Goal: Information Seeking & Learning: Learn about a topic

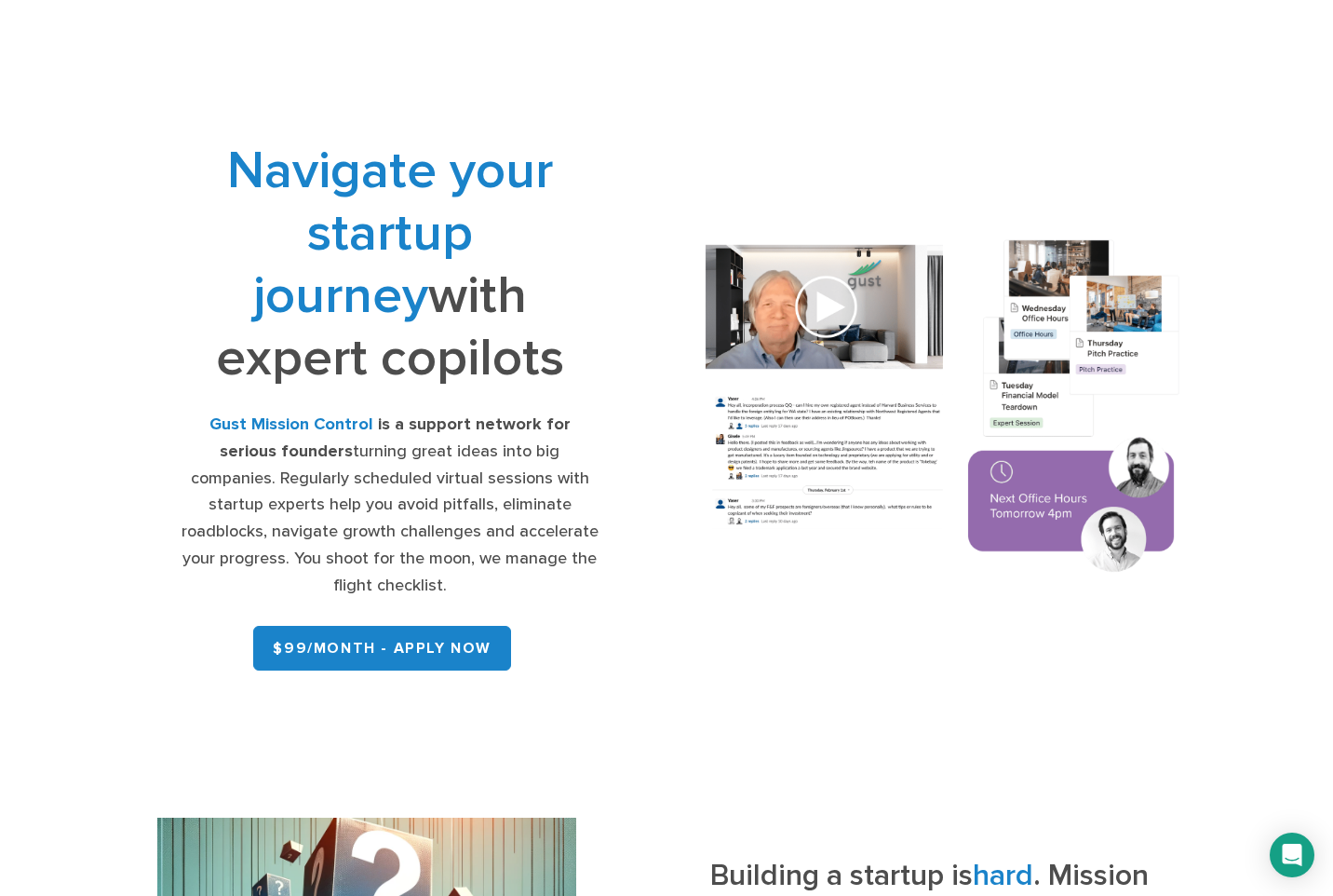
click at [316, 16] on div "Office Hours Expert Sessions Network Testimonials FAQ $99/month – Apply Now" at bounding box center [667, 46] width 1201 height 93
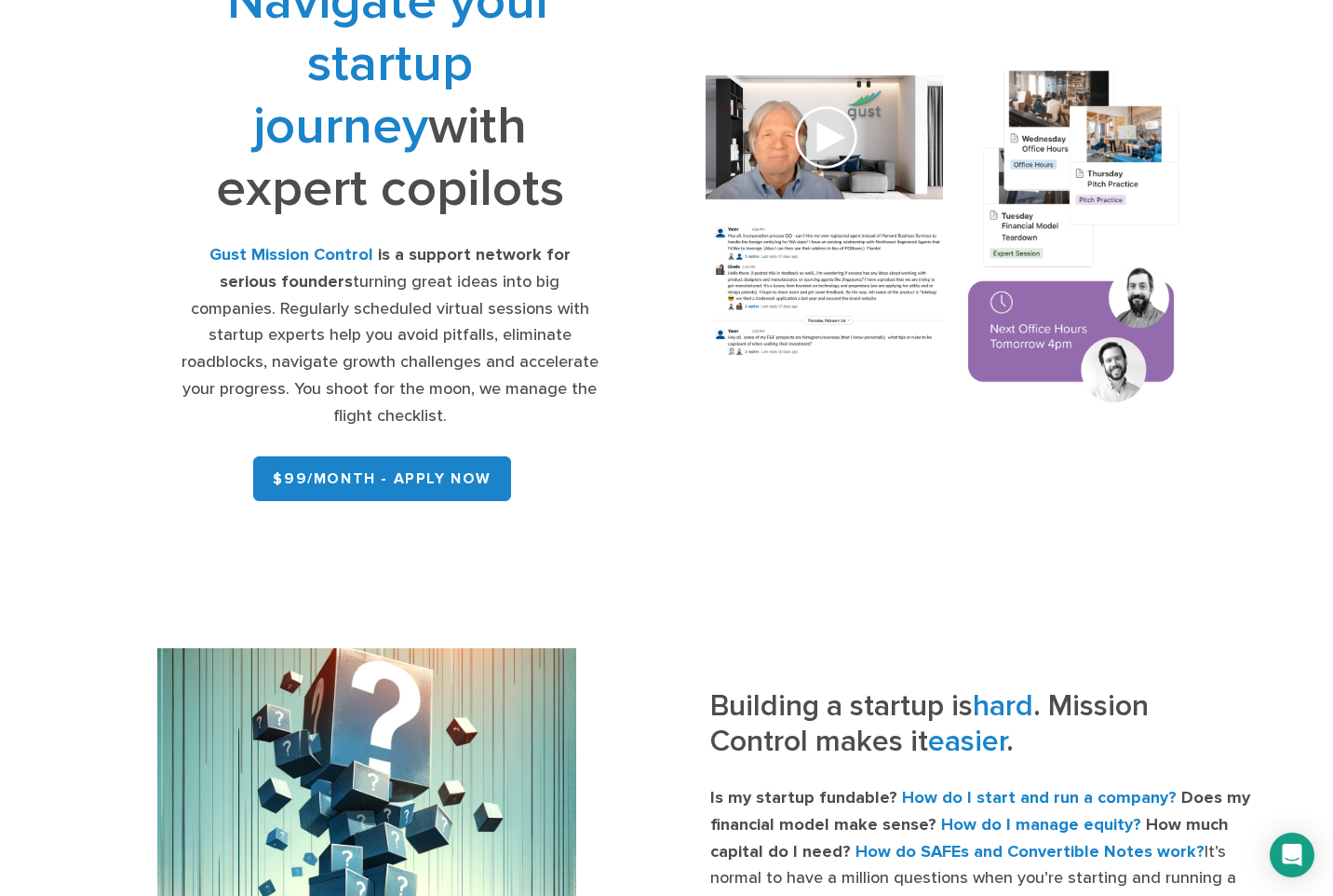
scroll to position [186, 0]
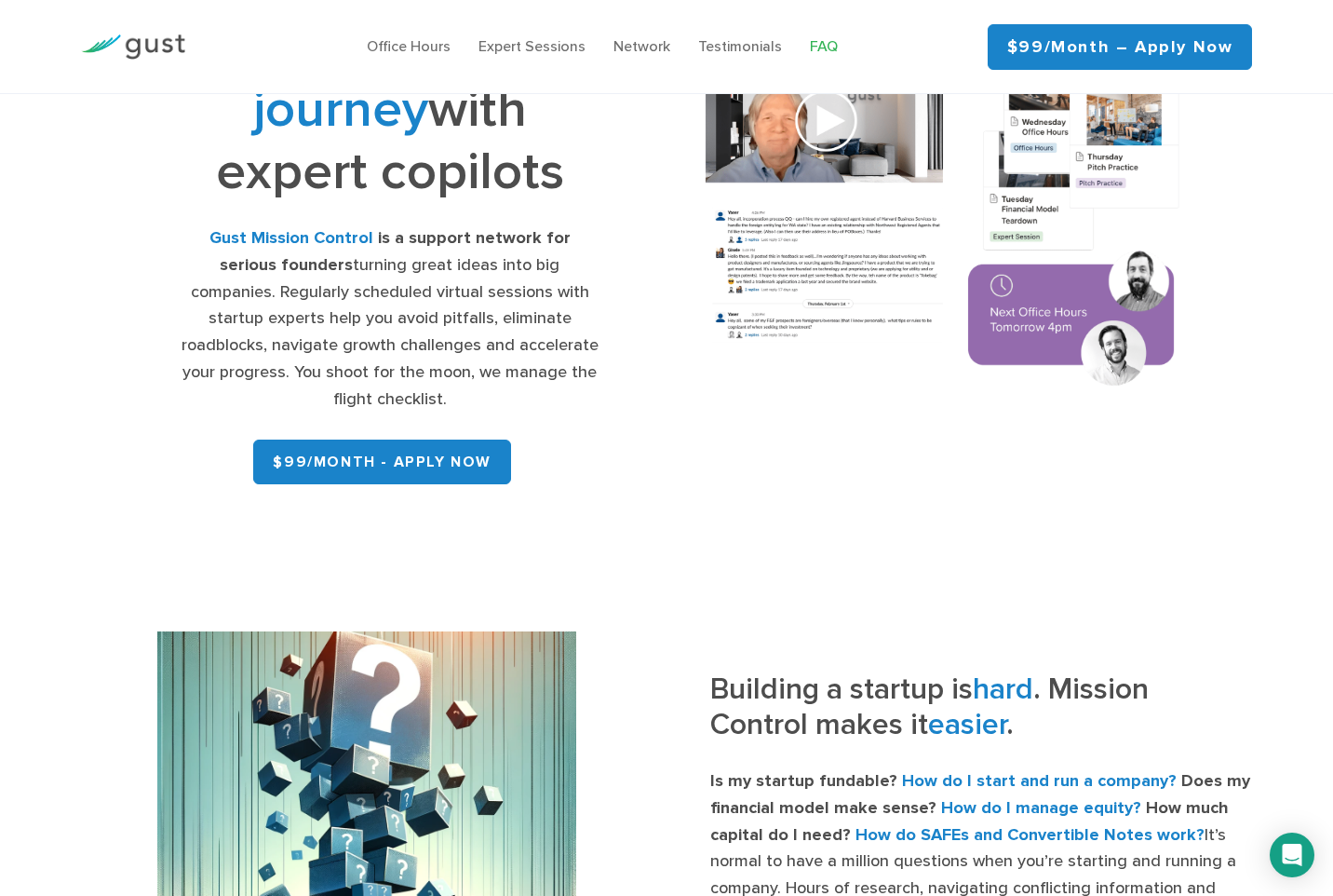
click at [830, 51] on link "FAQ" at bounding box center [824, 46] width 28 height 18
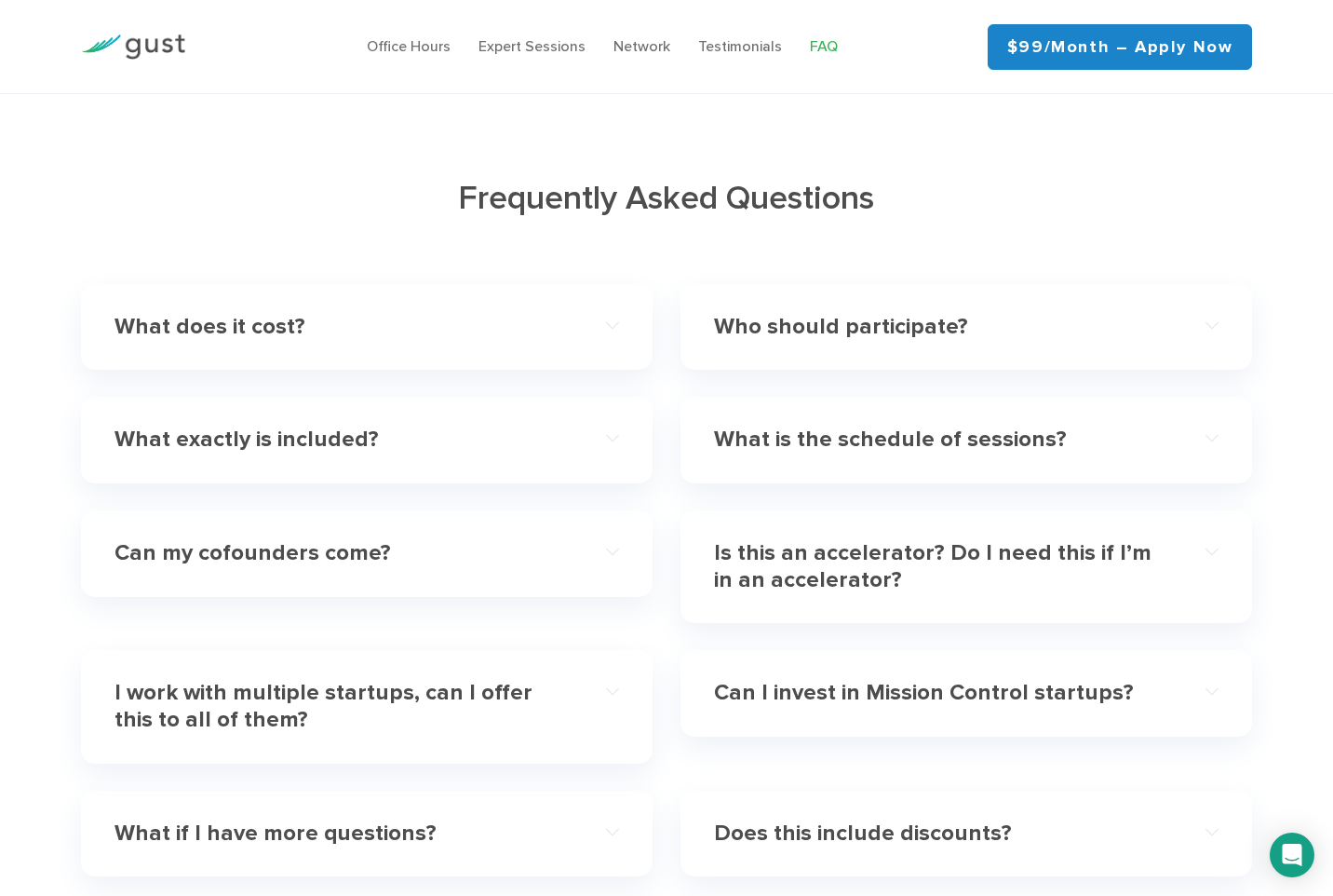
scroll to position [5269, 0]
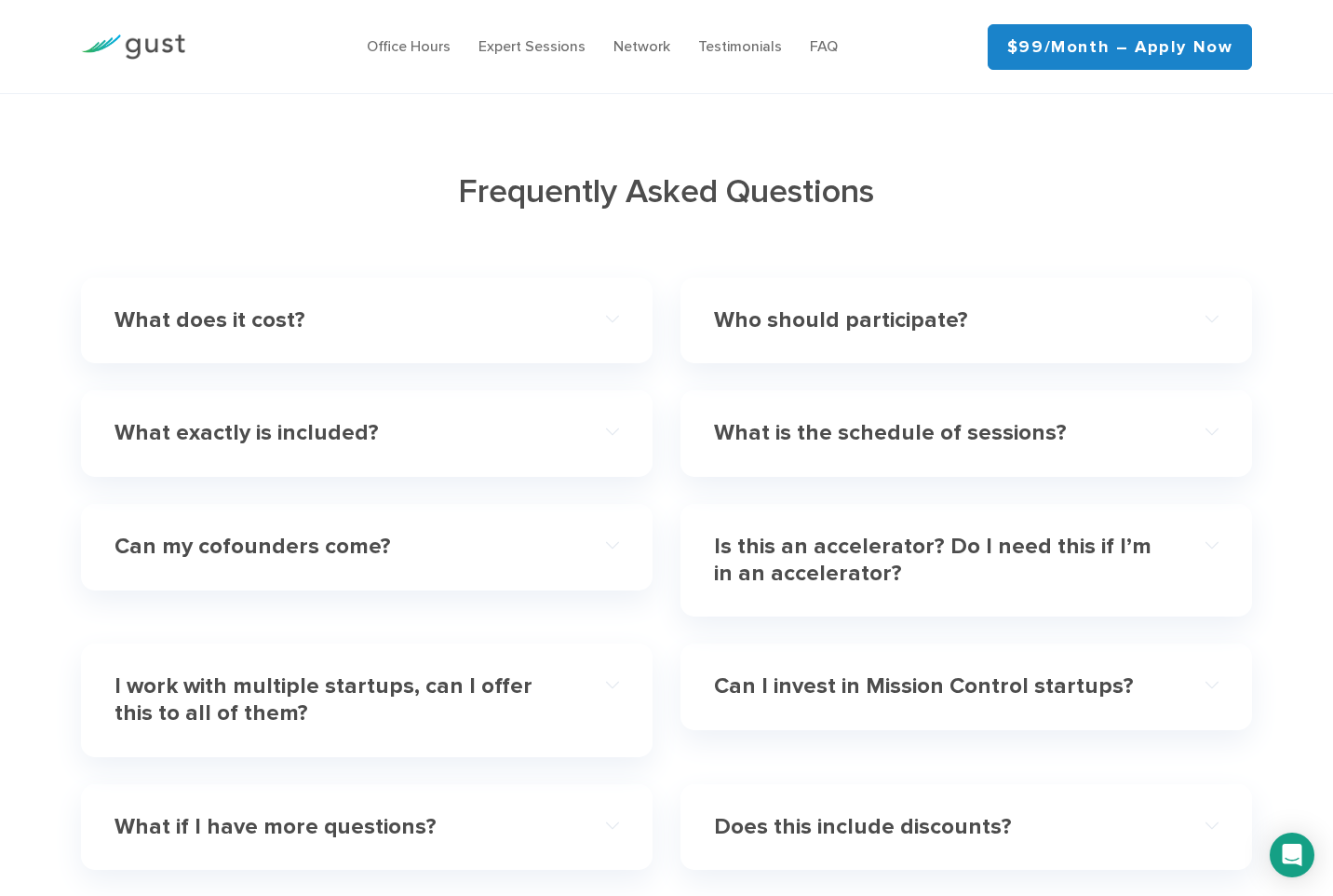
click at [298, 533] on h4 "Can my cofounders come?" at bounding box center [342, 546] width 455 height 27
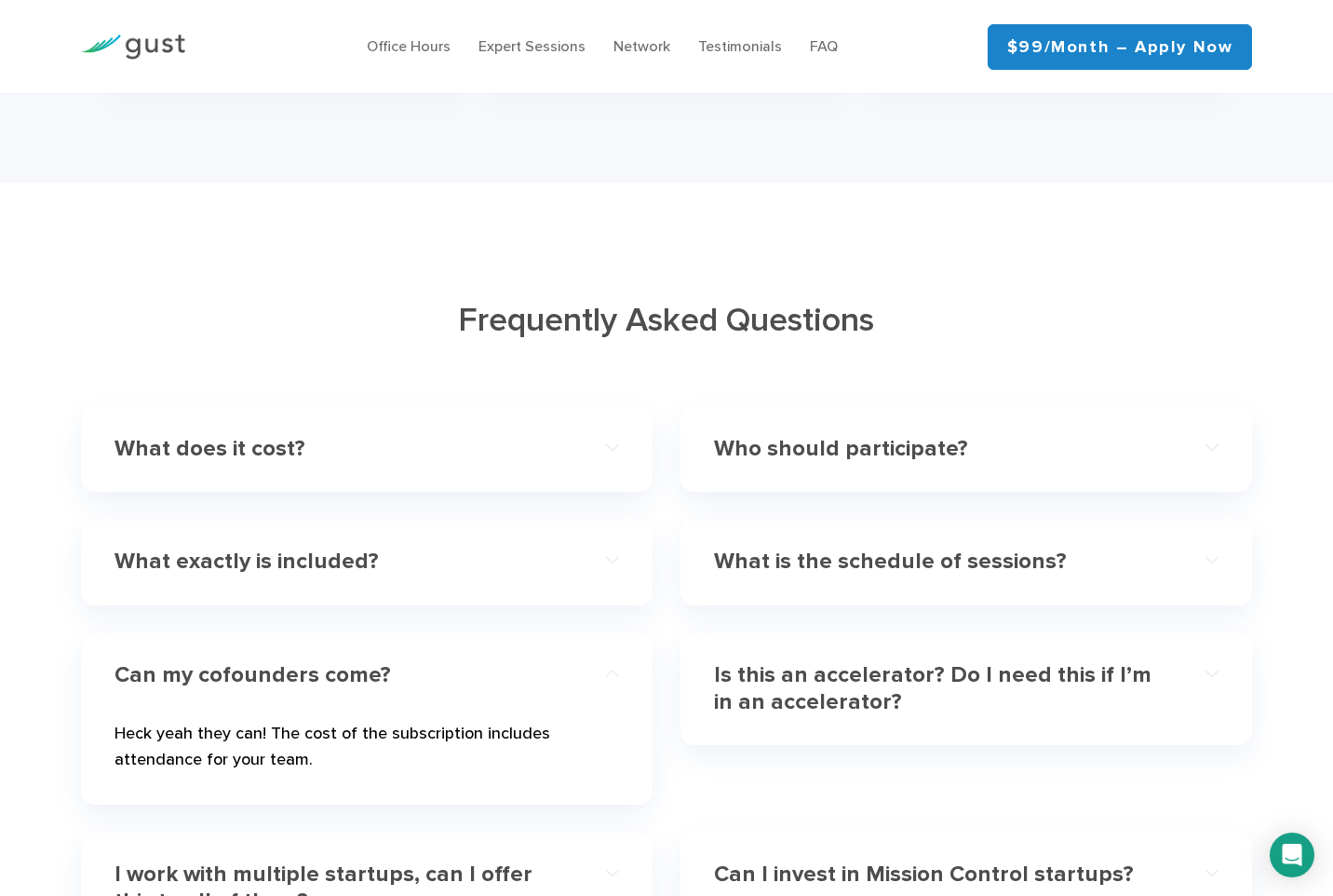
scroll to position [5213, 0]
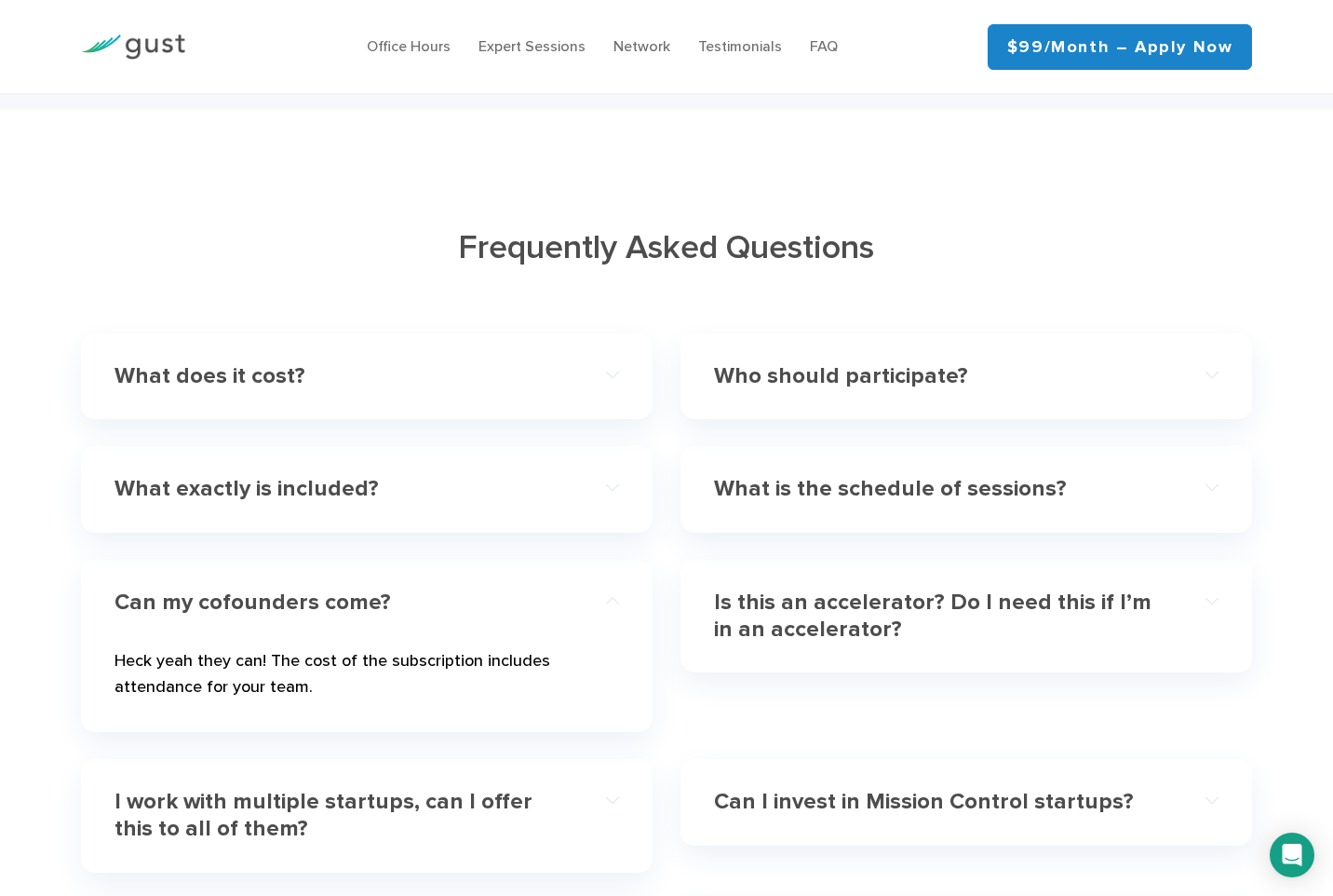
click at [258, 364] on h4 "What does it cost?" at bounding box center [342, 376] width 455 height 27
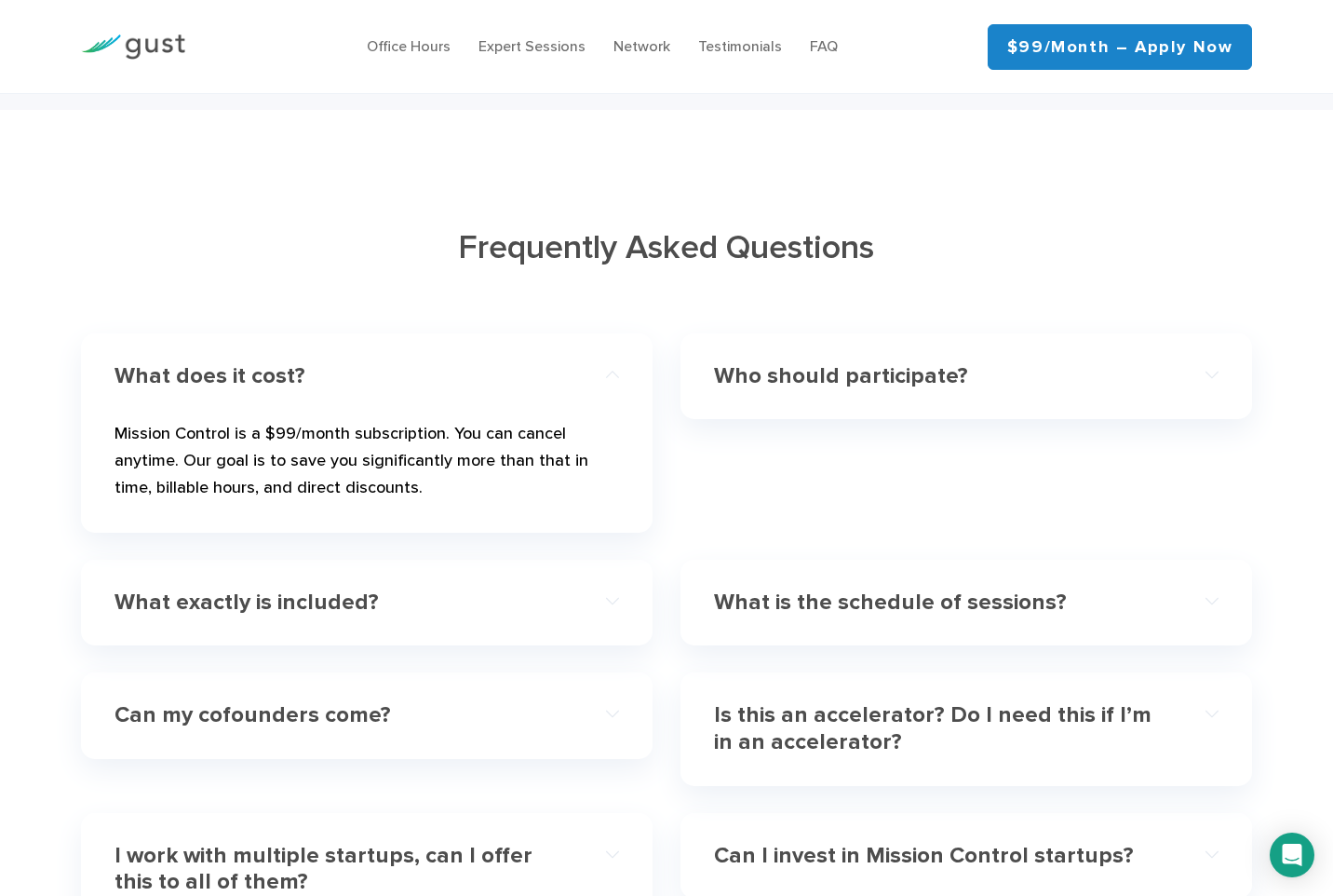
click at [788, 348] on div "Who should participate?" at bounding box center [966, 375] width 505 height 56
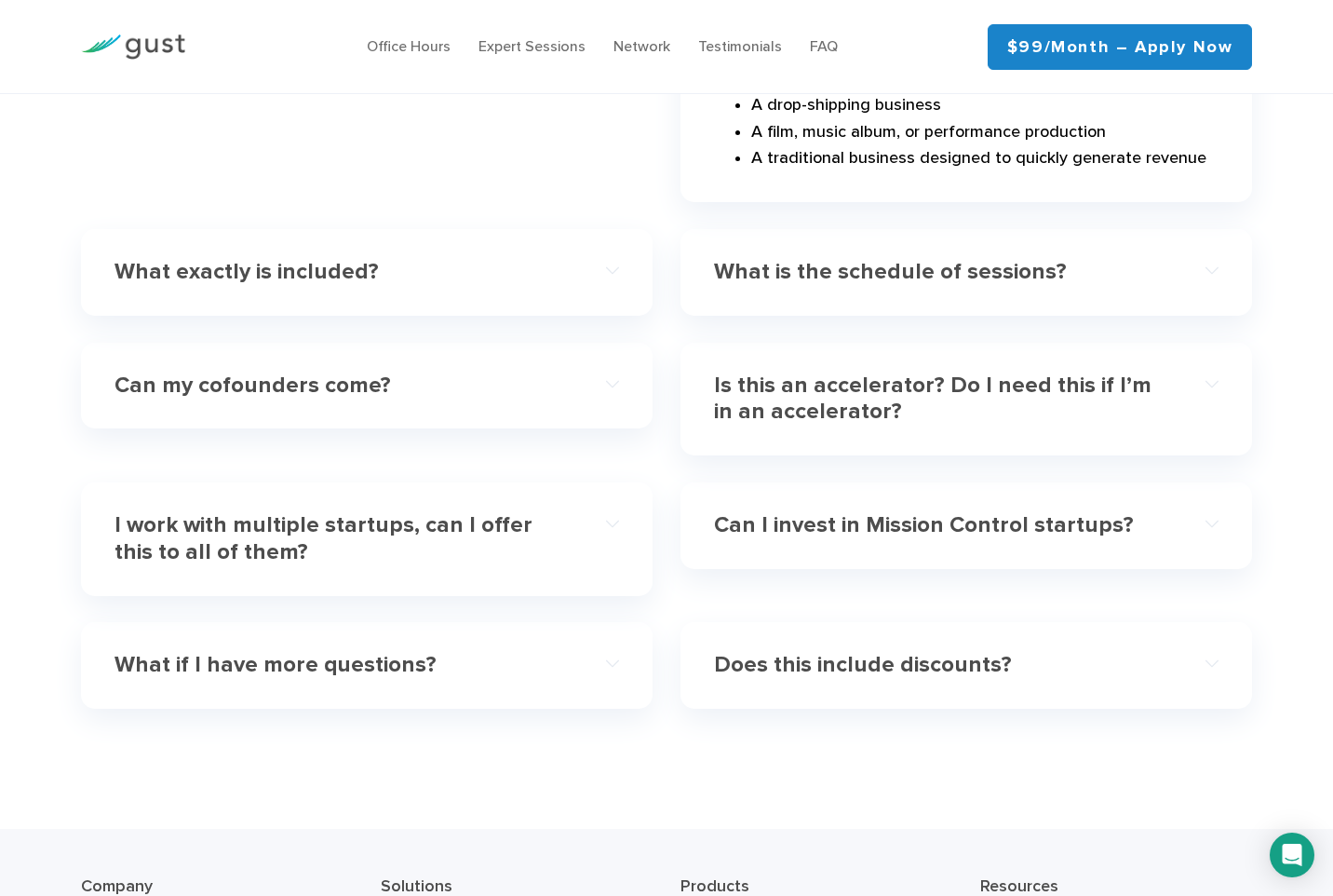
scroll to position [5958, 0]
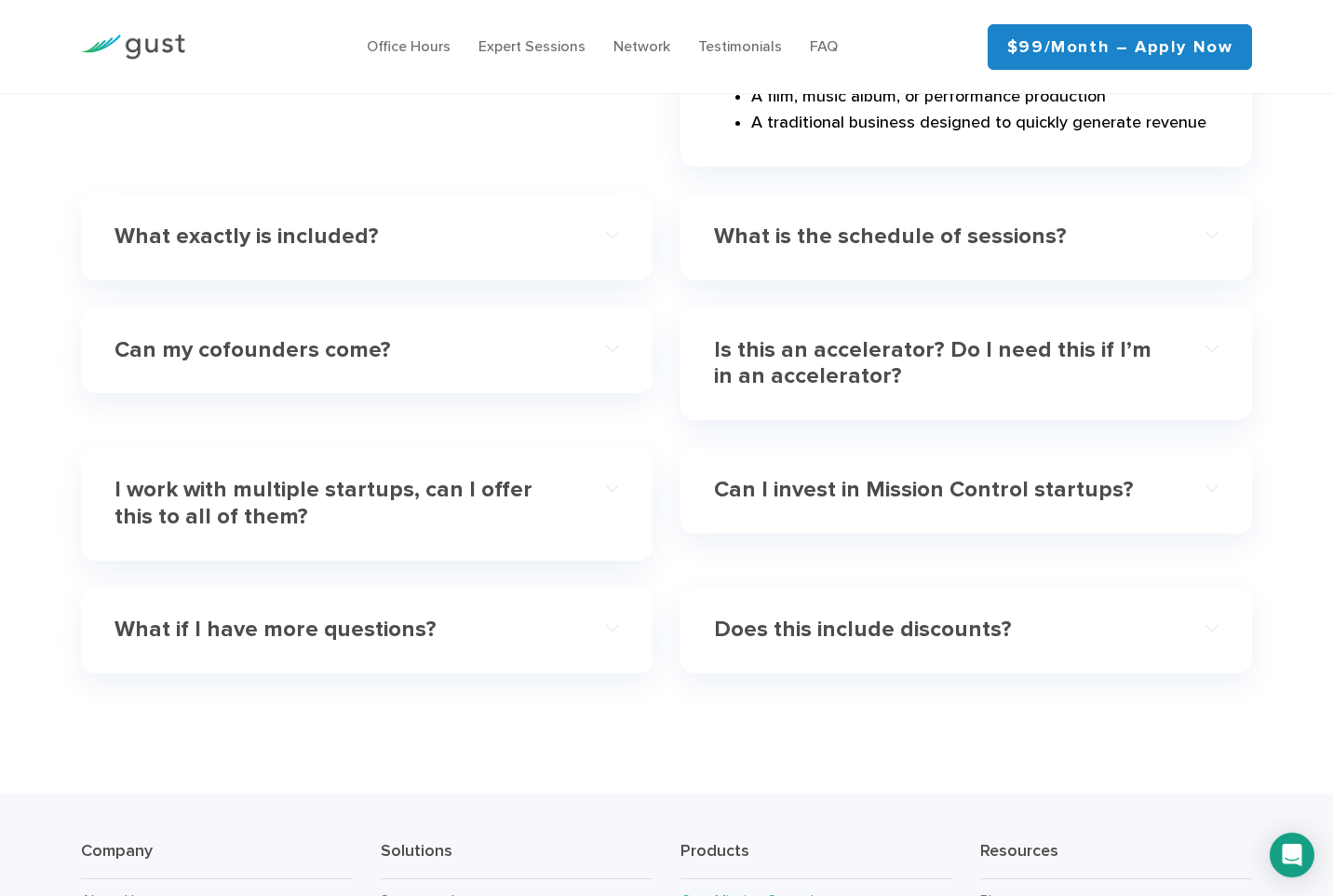
click at [355, 322] on div "Can my cofounders come?" at bounding box center [367, 350] width 505 height 56
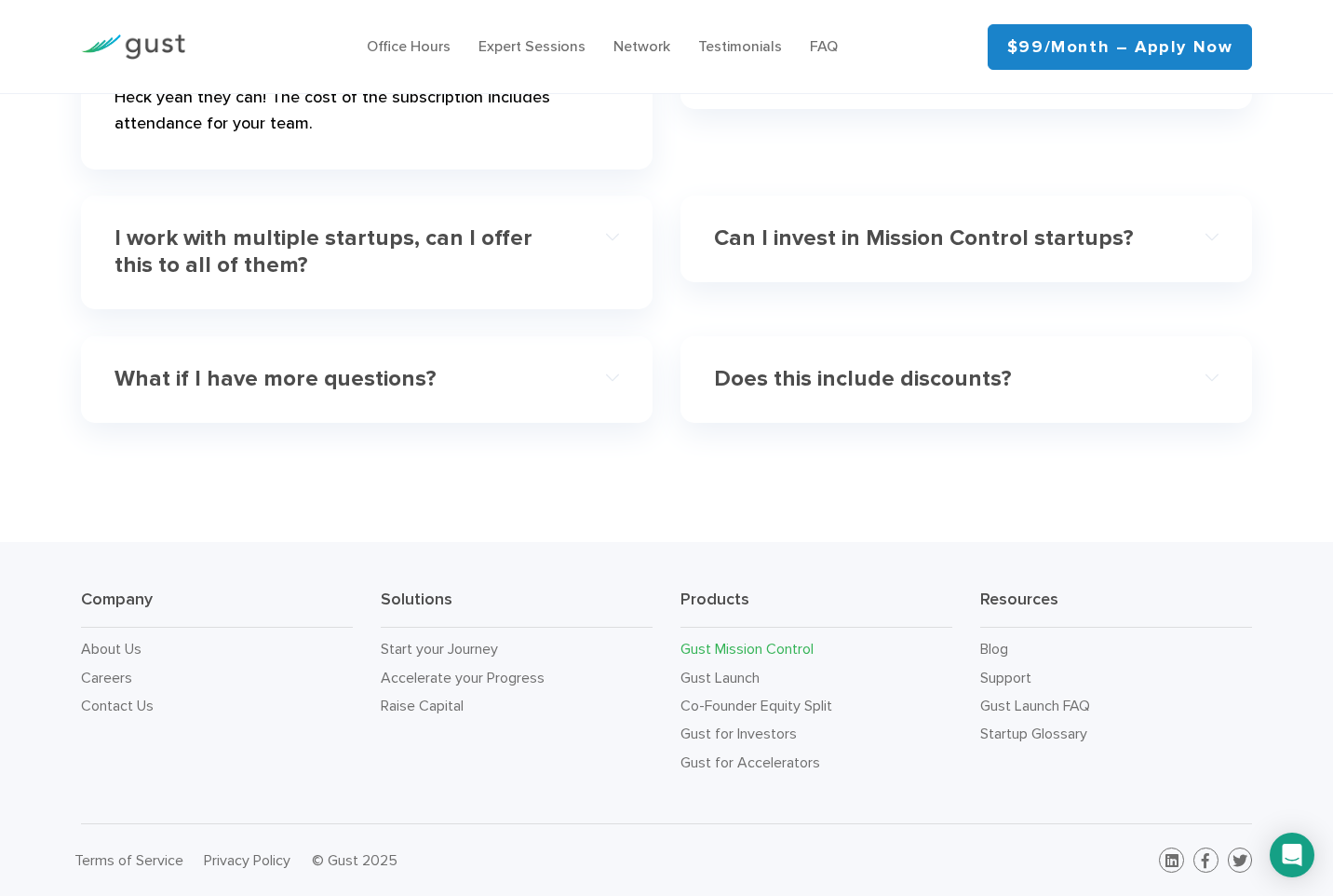
scroll to position [5723, 0]
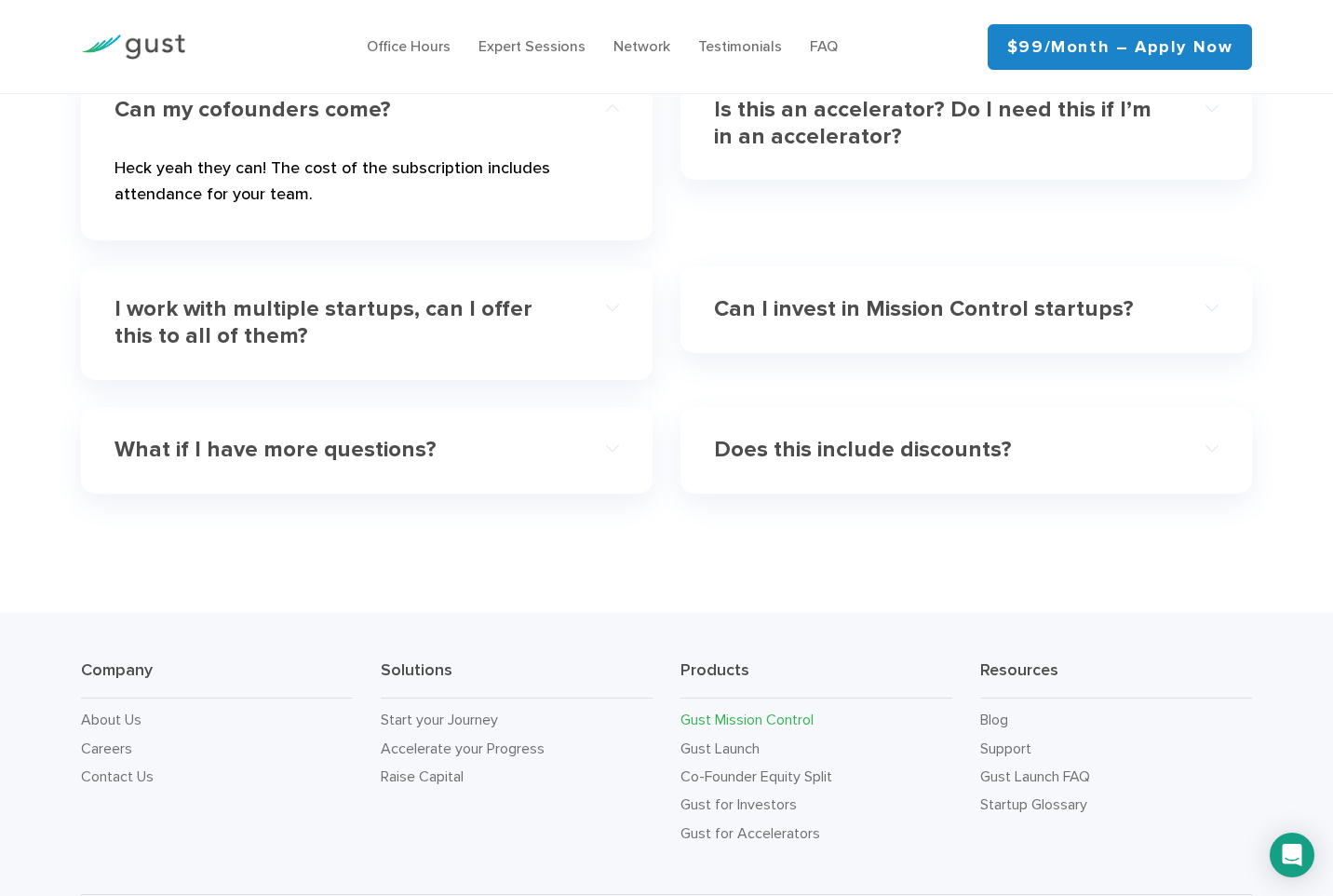
click at [747, 281] on div "What does it cost? Mission Control is a $99/month subscription. You can cancel …" at bounding box center [667, 172] width 1201 height 696
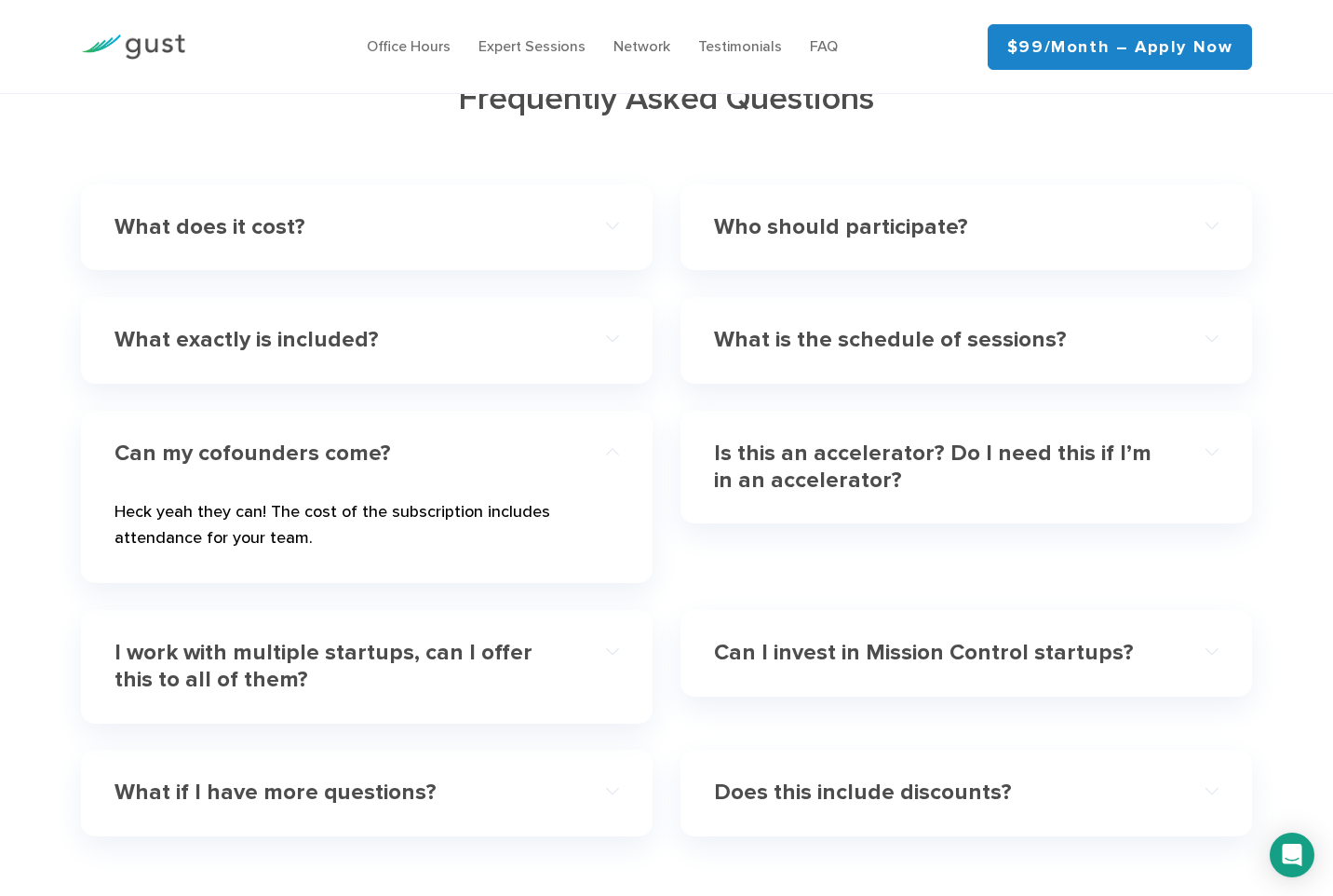
scroll to position [5350, 0]
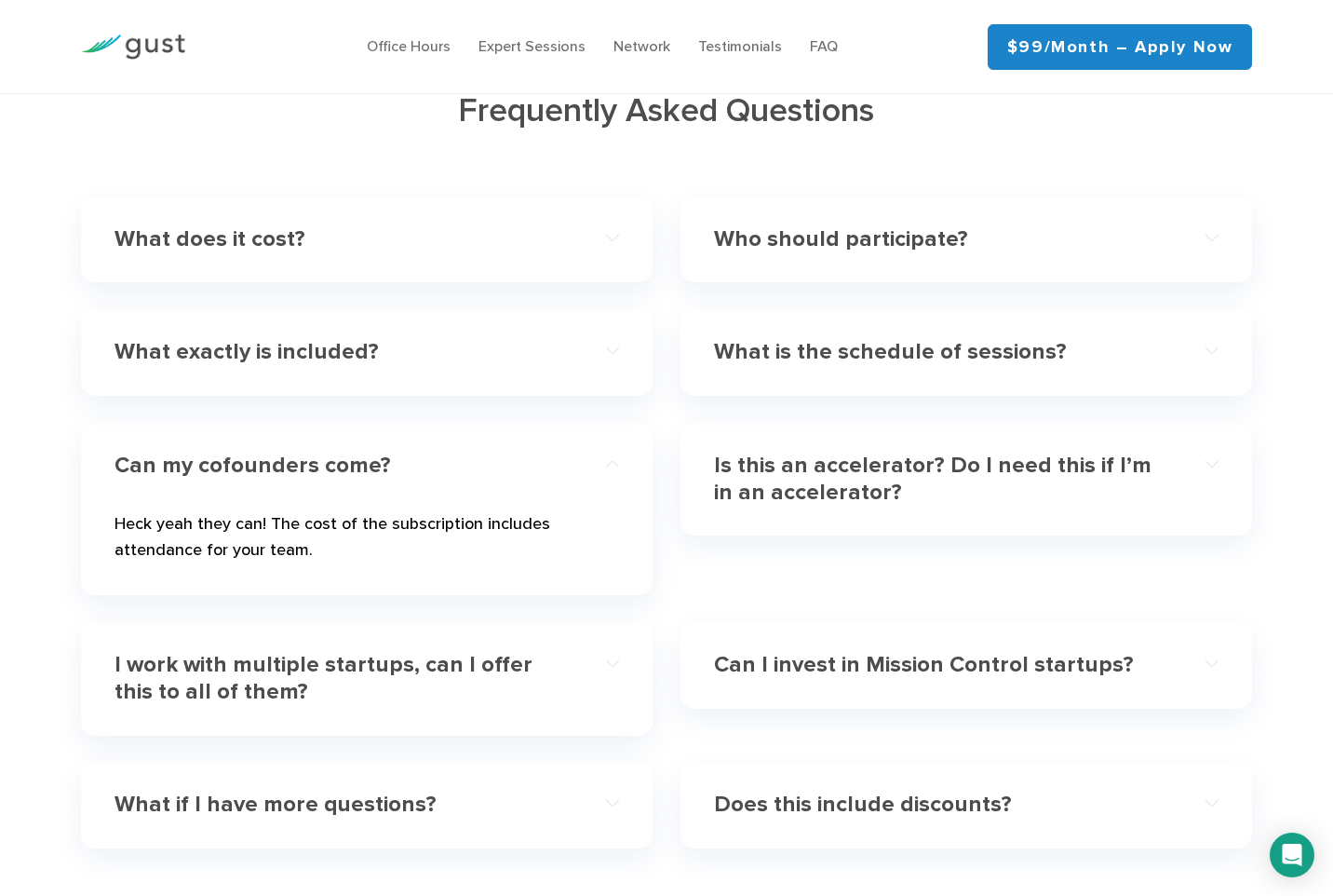
click at [880, 452] on h4 "Is this an accelerator? Do I need this if I’m in an accelerator?" at bounding box center [942, 479] width 455 height 54
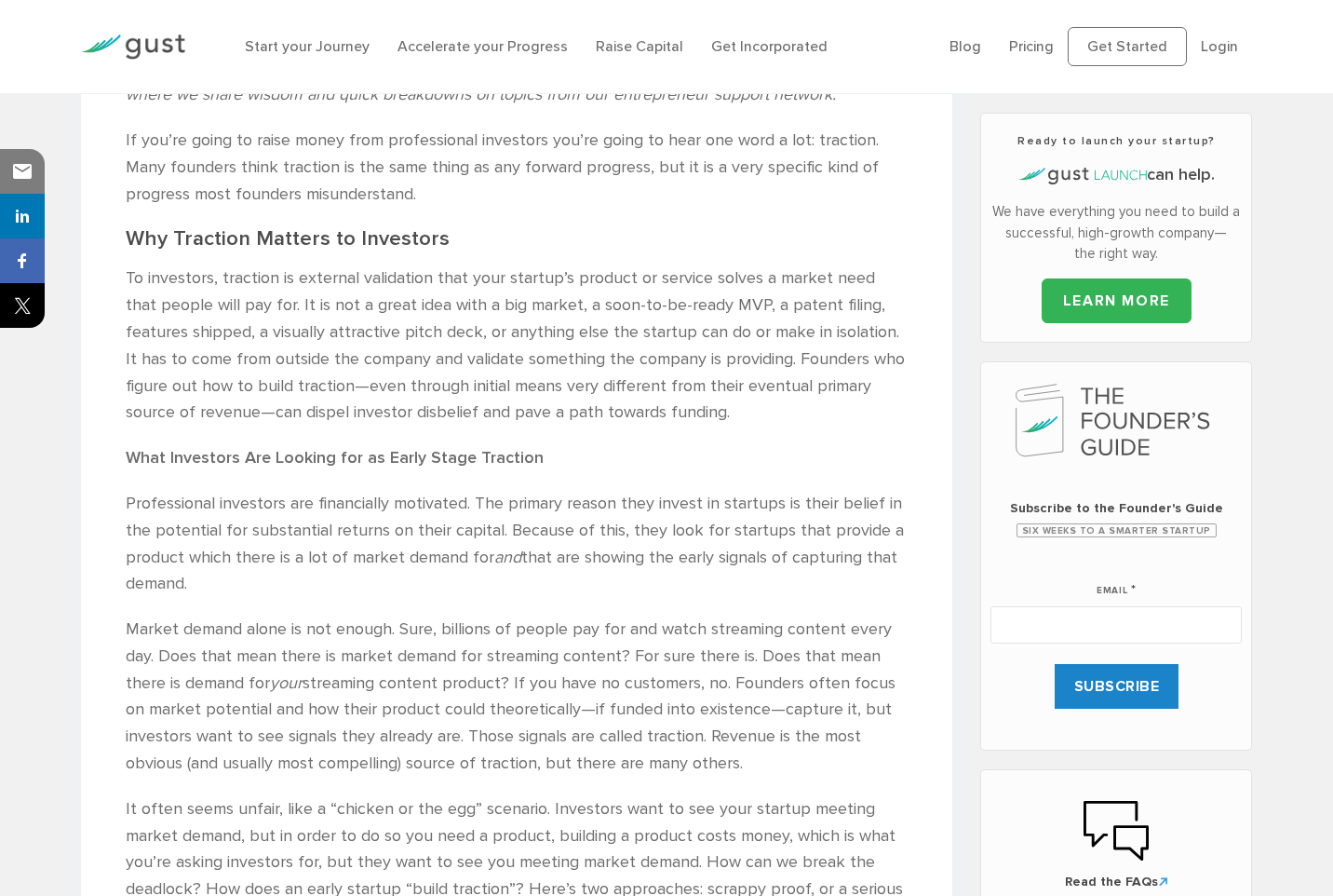
scroll to position [558, 0]
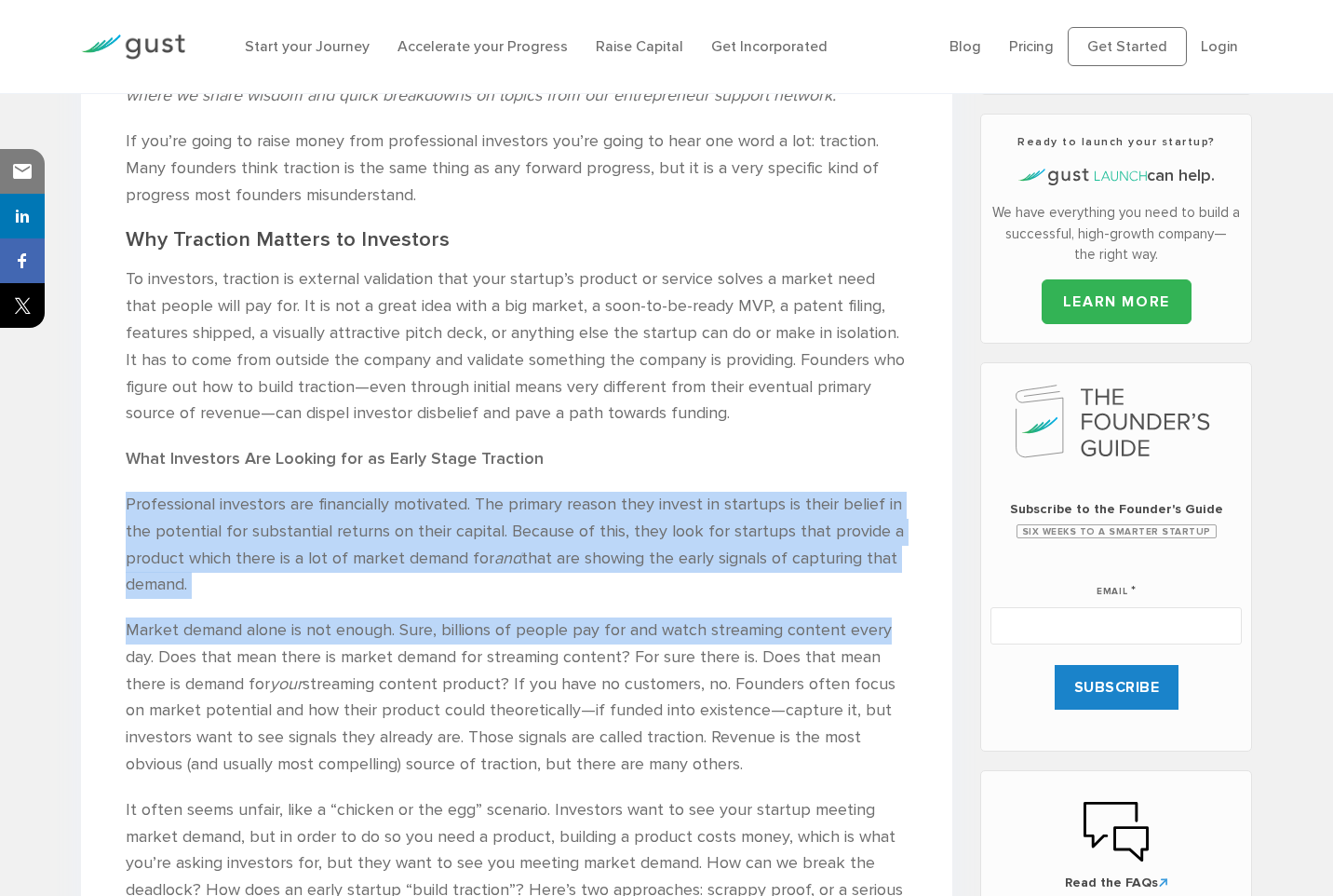
drag, startPoint x: 880, startPoint y: 432, endPoint x: 896, endPoint y: 642, distance: 210.6
click at [896, 642] on div "If you’re going to raise money from professional investors you’re going to hear…" at bounding box center [517, 529] width 784 height 802
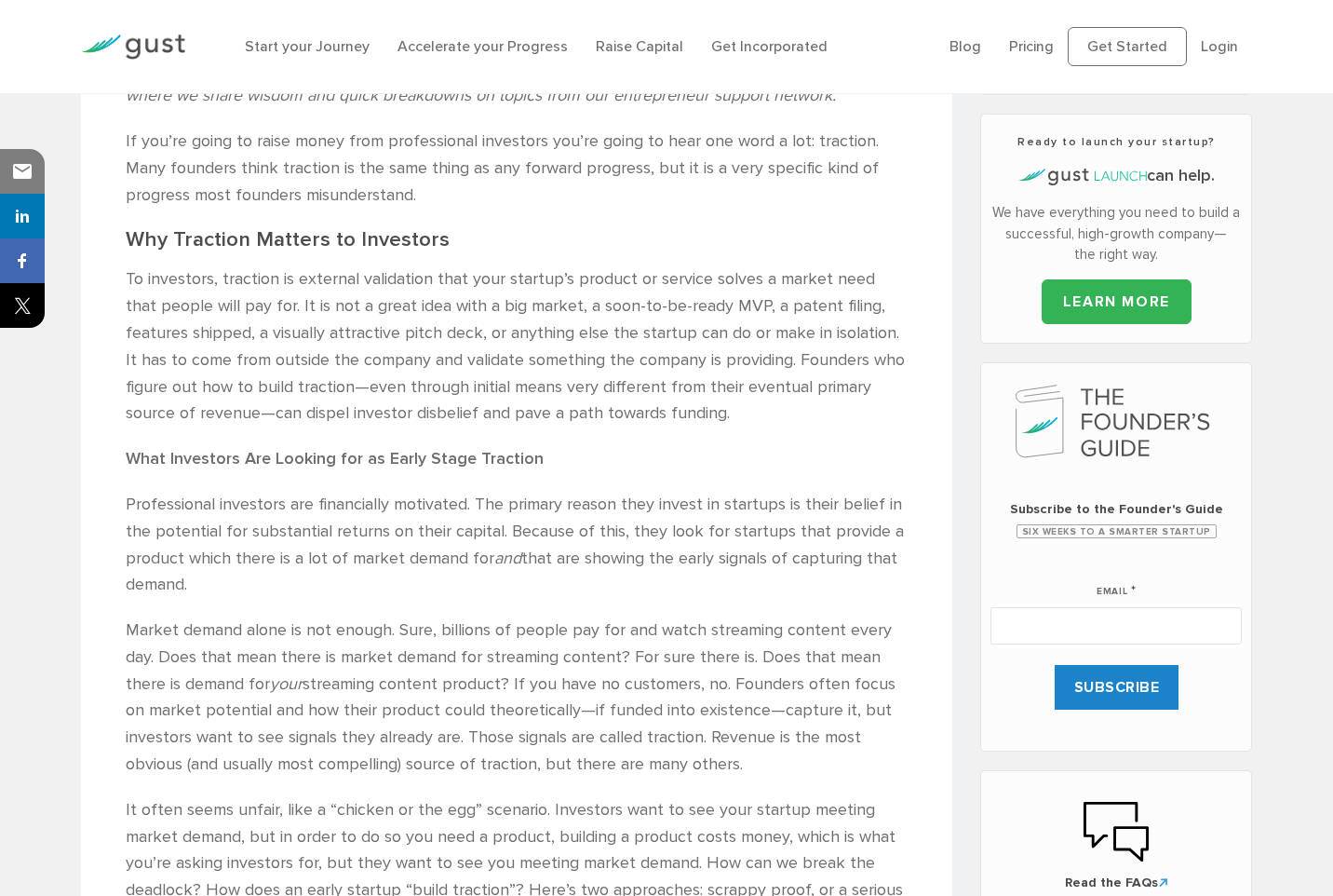
click at [428, 585] on p "Professional investors are financially motivated. The primary reason they inves…" at bounding box center [517, 545] width 784 height 107
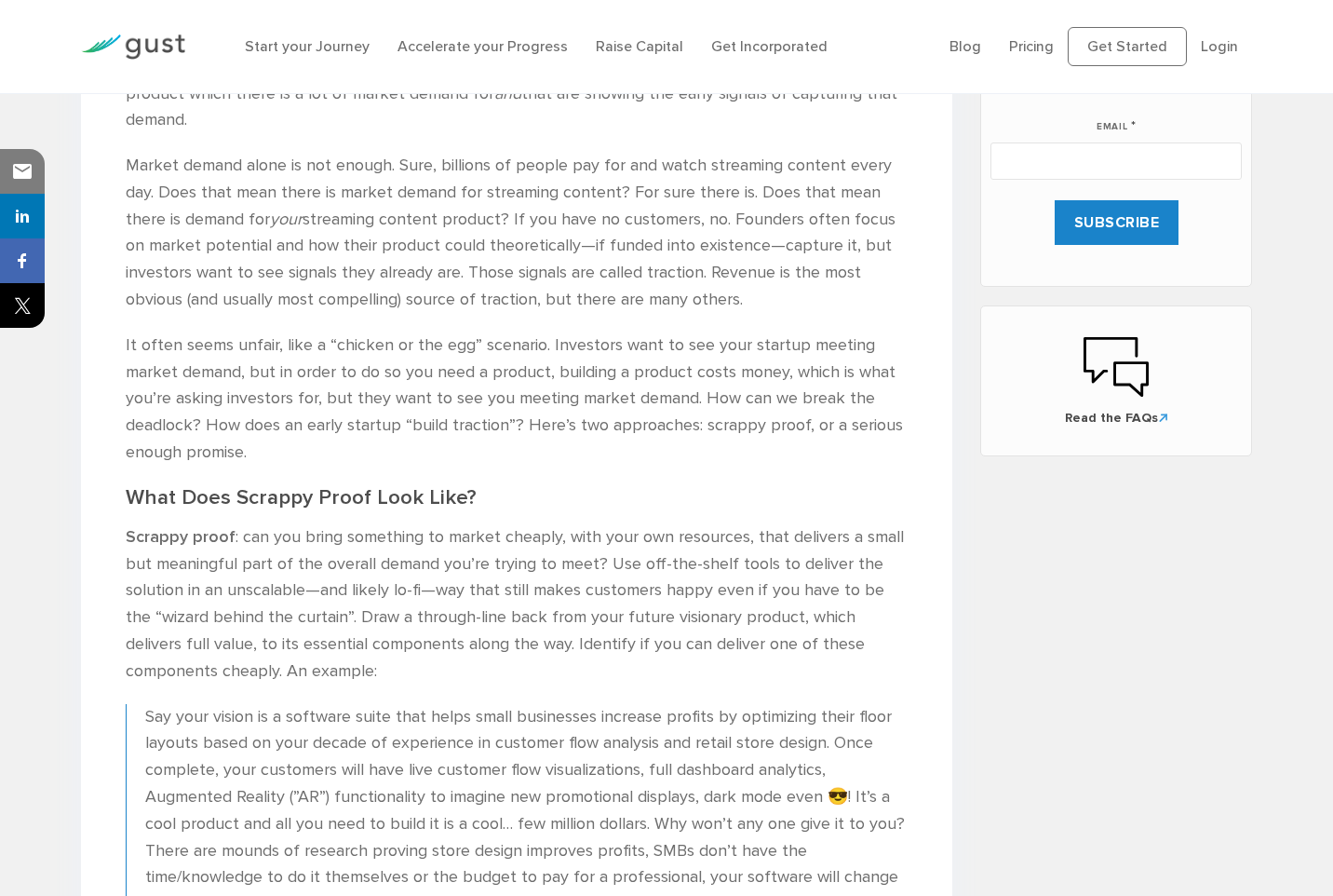
scroll to position [1024, 0]
click at [432, 709] on p "Say your vision is a software suite that helps small businesses increase profit…" at bounding box center [527, 809] width 764 height 214
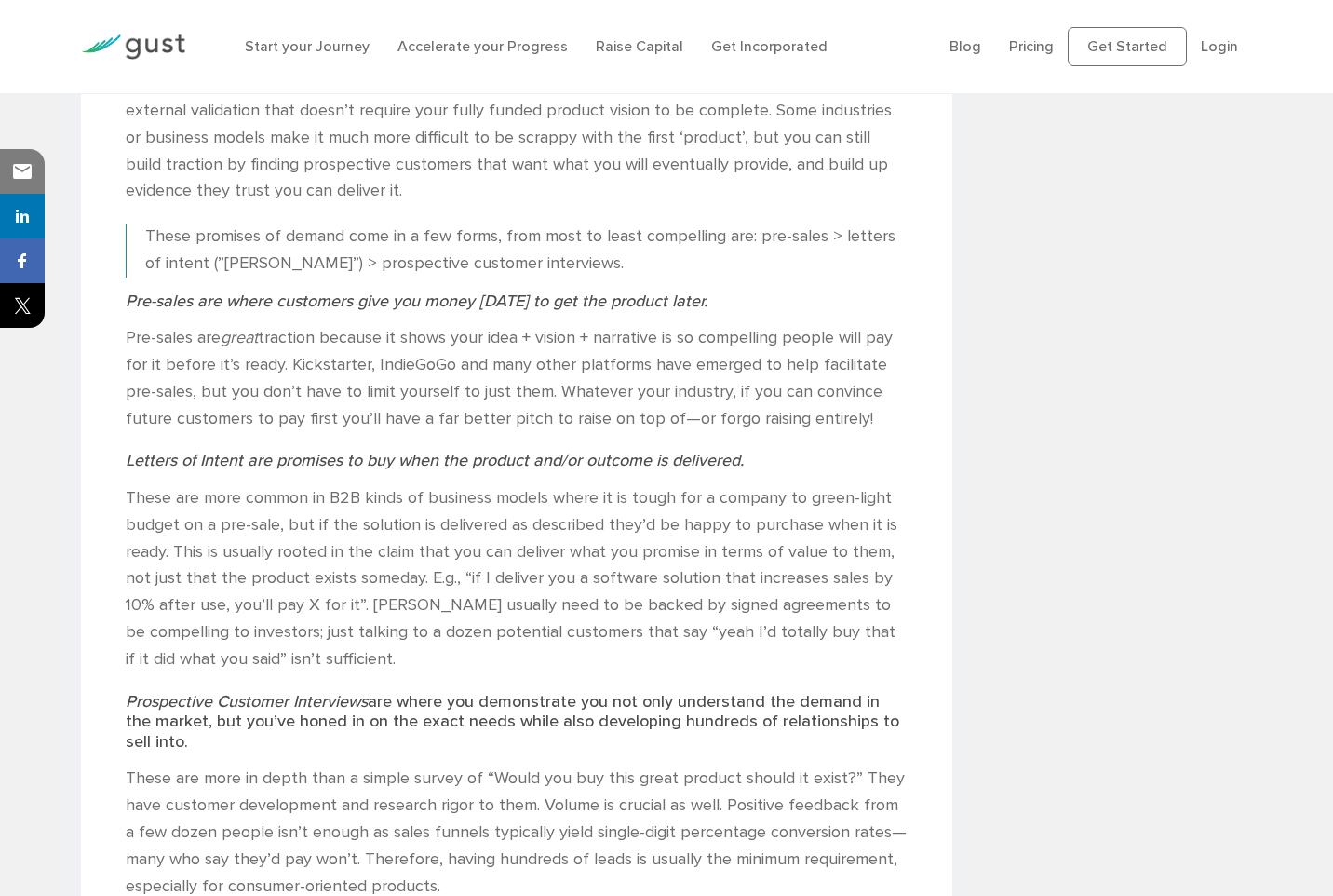
scroll to position [2420, 0]
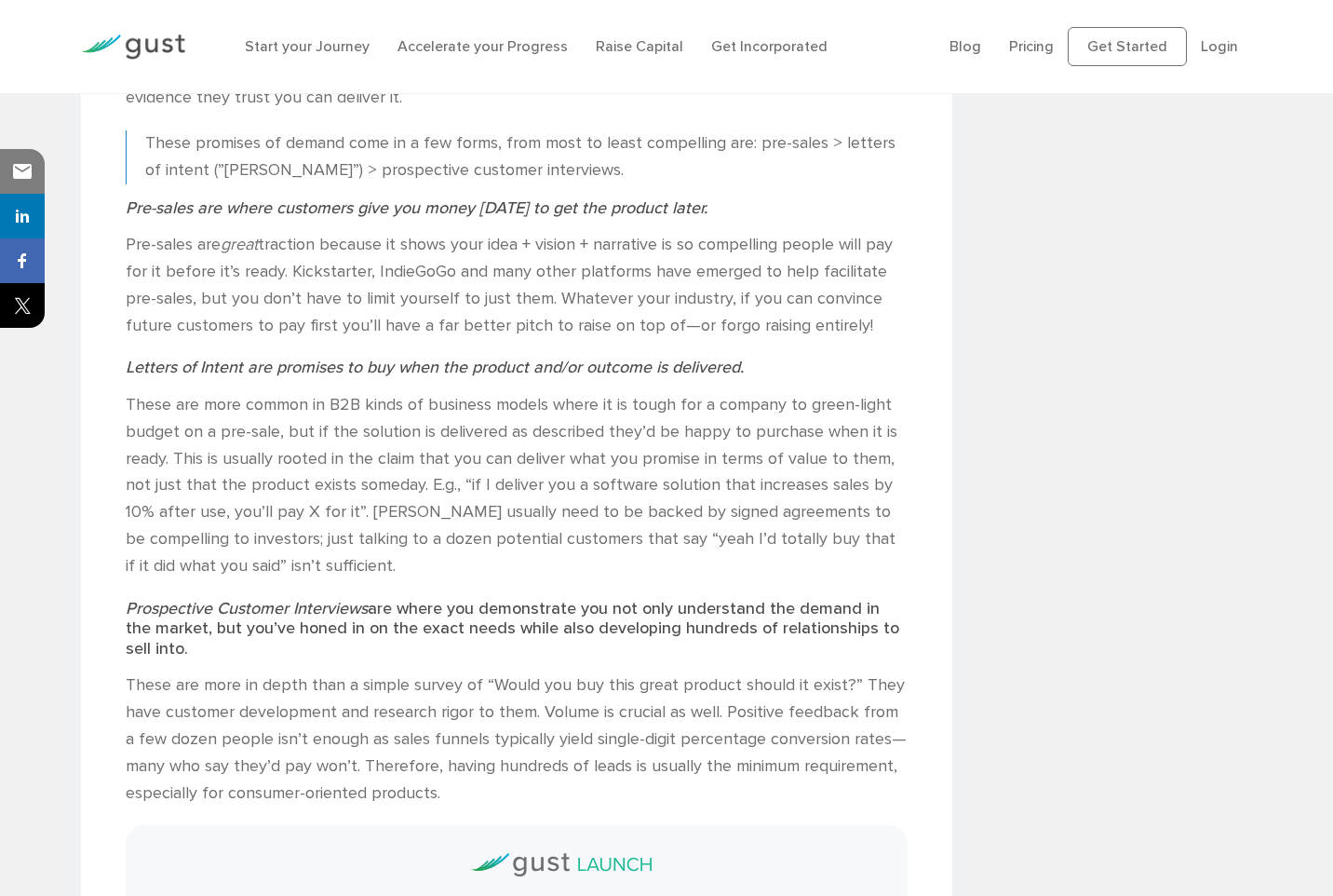
click at [884, 373] on h3 "Letters of Intent are promises to buy when the product and/or outcome is delive…" at bounding box center [517, 367] width 784 height 21
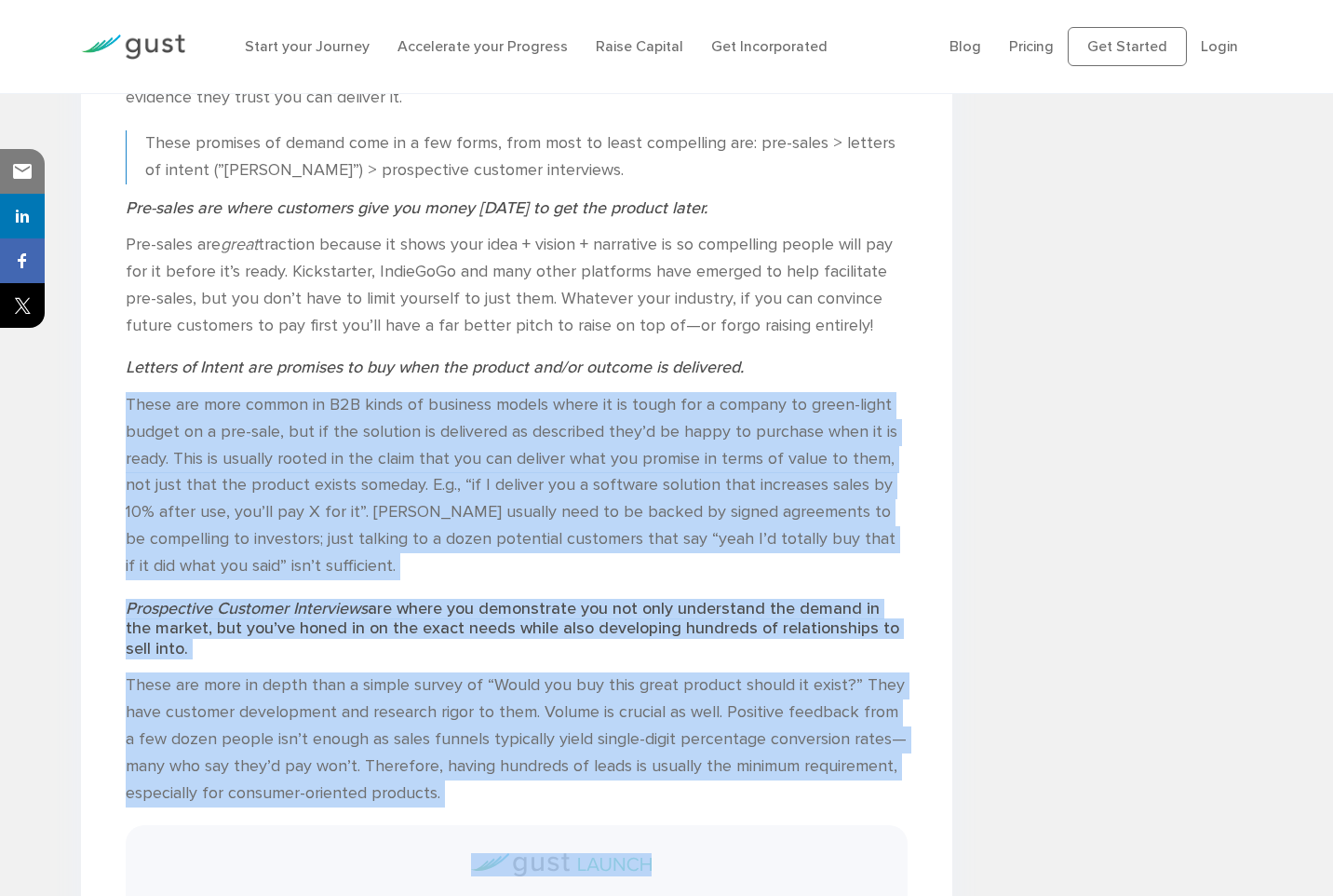
drag, startPoint x: 884, startPoint y: 373, endPoint x: 984, endPoint y: 552, distance: 205.0
click at [984, 552] on div "Traction Is Validation You Don’t Control Ryan Nash , COO , Gust INC 27 May 2025…" at bounding box center [667, 327] width 1201 height 4458
drag, startPoint x: 984, startPoint y: 552, endPoint x: 1005, endPoint y: 540, distance: 24.2
click at [1005, 540] on div "Search Ready to launch your startup? can help. We have everything you need to b…" at bounding box center [1116, 327] width 299 height 4458
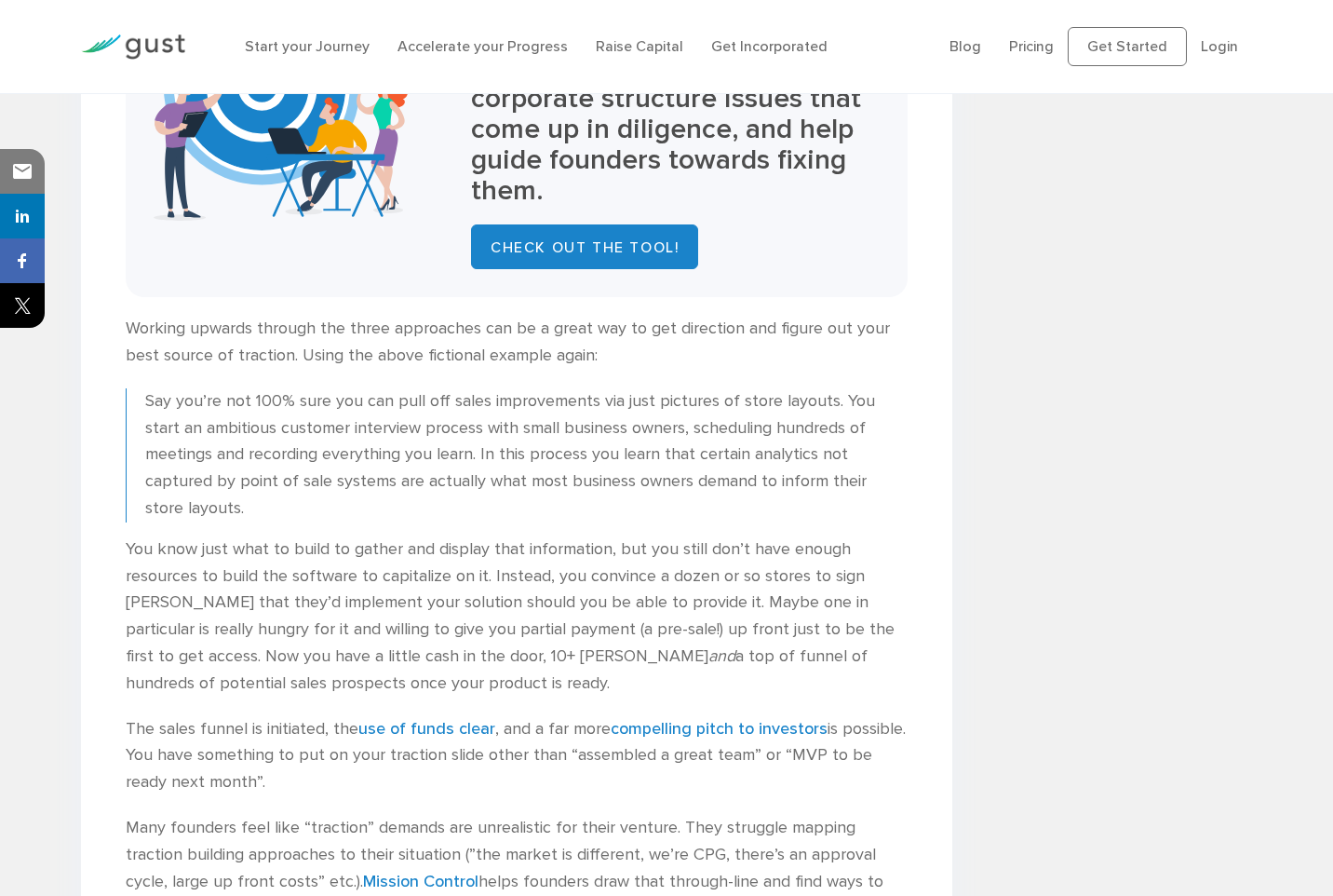
scroll to position [3351, 0]
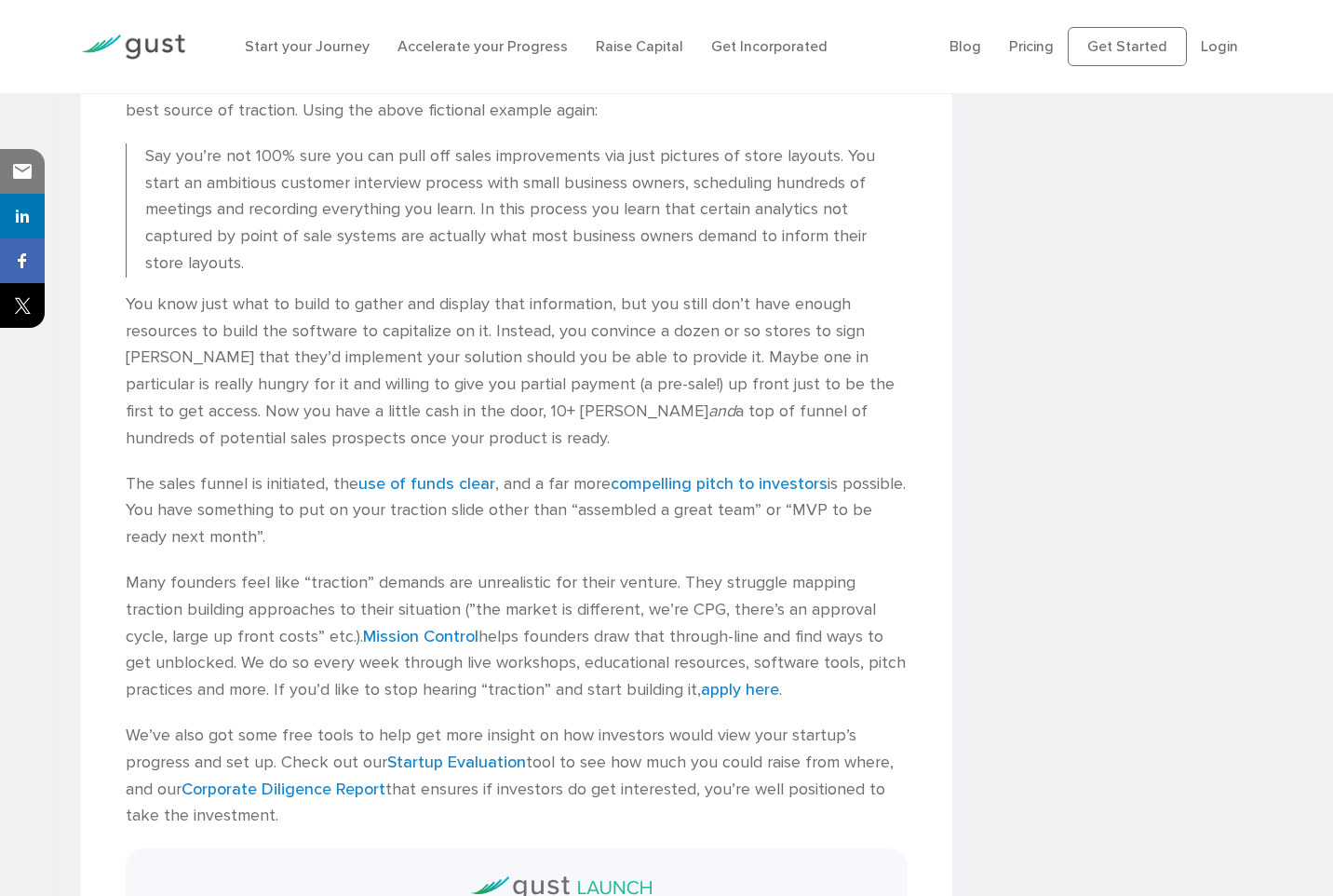
scroll to position [3630, 0]
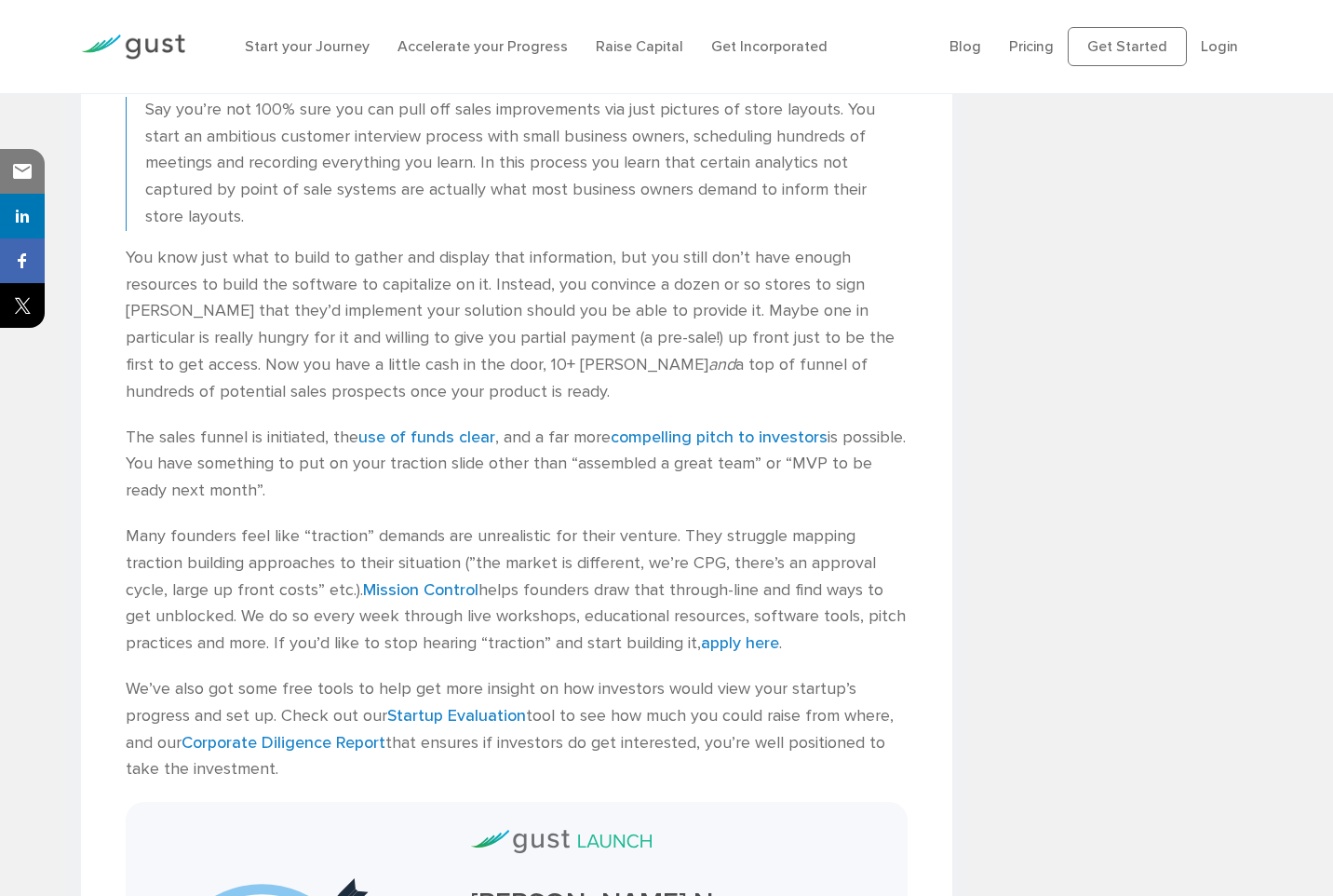
click at [279, 311] on p "You know just what to build to gather and display that information, but you sti…" at bounding box center [517, 325] width 784 height 161
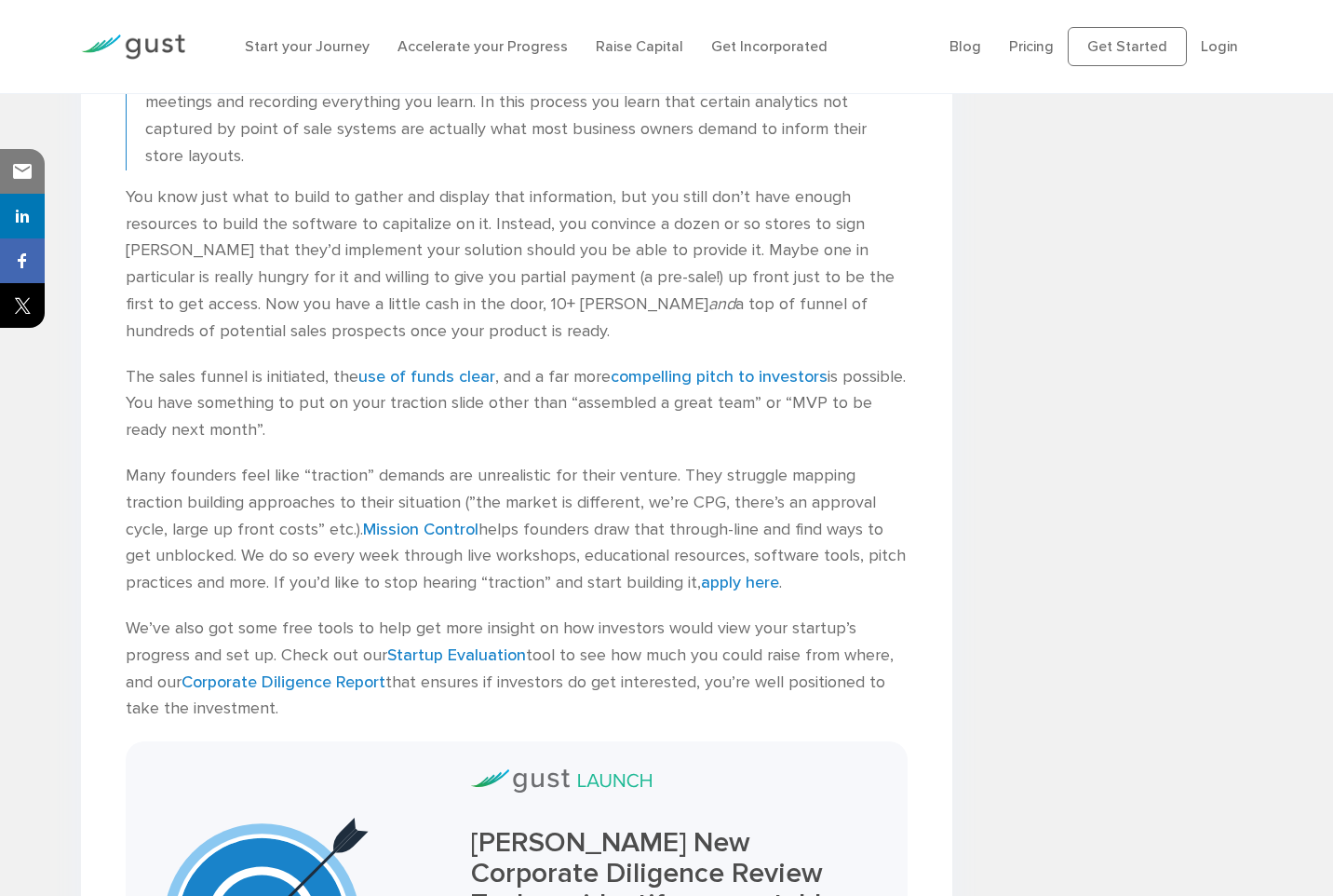
scroll to position [3723, 0]
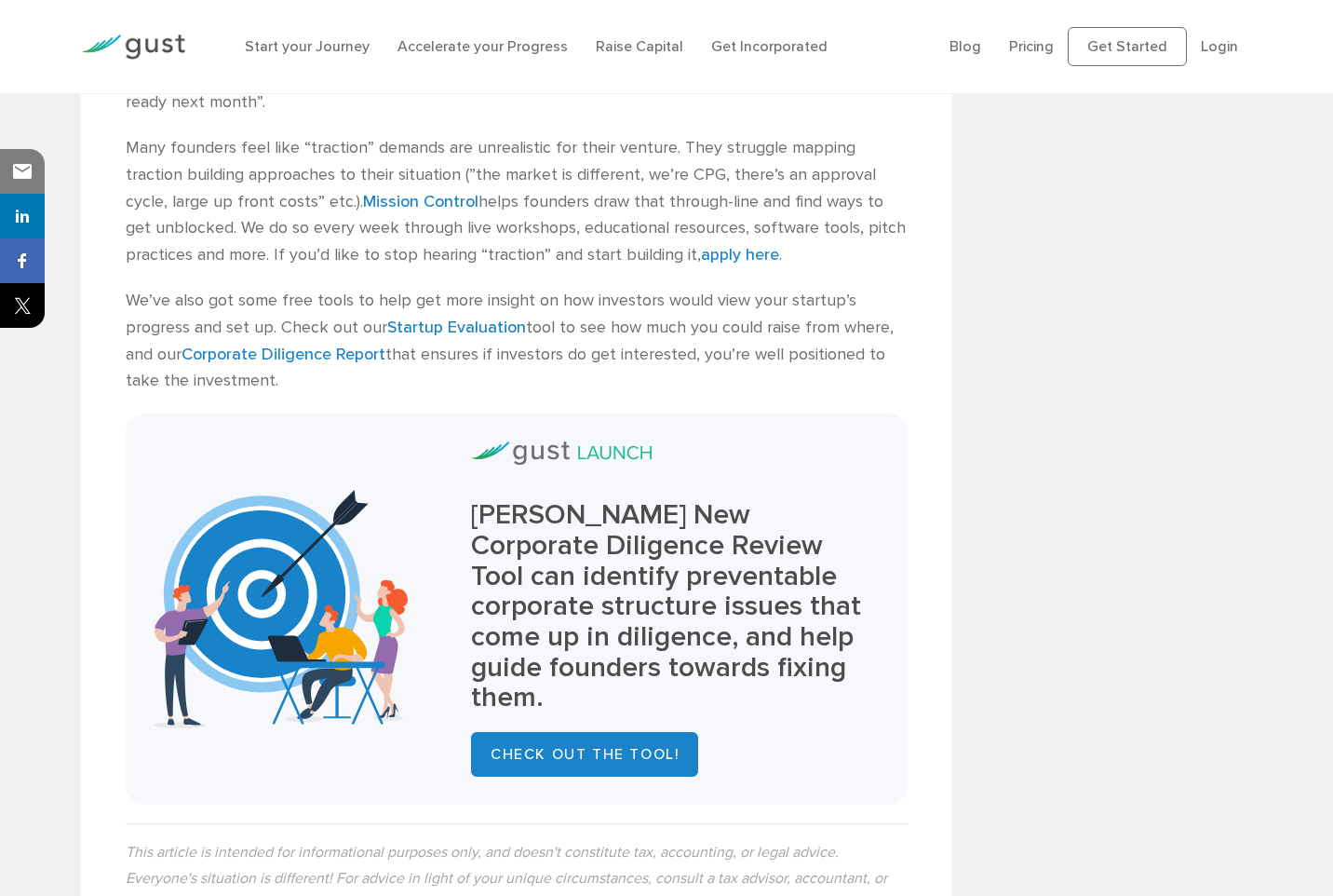
scroll to position [4416, 0]
